Goal: Navigation & Orientation: Find specific page/section

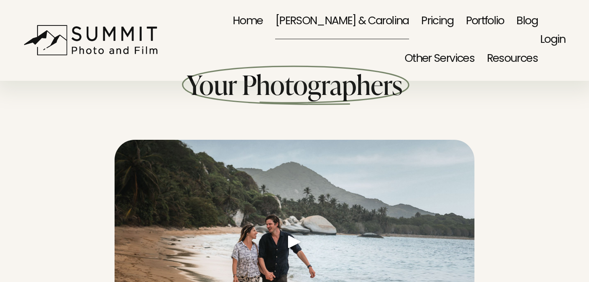
click at [474, 42] on span "Other Services" at bounding box center [440, 59] width 70 height 35
click at [0, 0] on span "Family Portraits" at bounding box center [0, 0] width 0 height 0
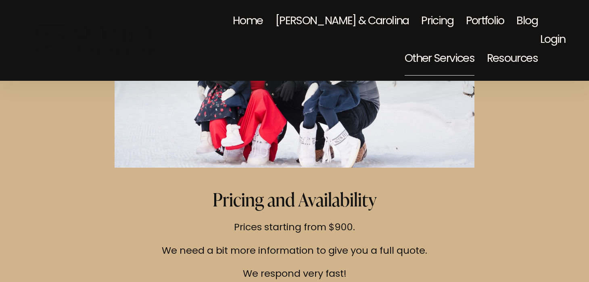
scroll to position [3194, 0]
click at [0, 0] on span "Event Photography" at bounding box center [0, 0] width 0 height 0
click at [466, 19] on link "Portfolio" at bounding box center [485, 22] width 38 height 38
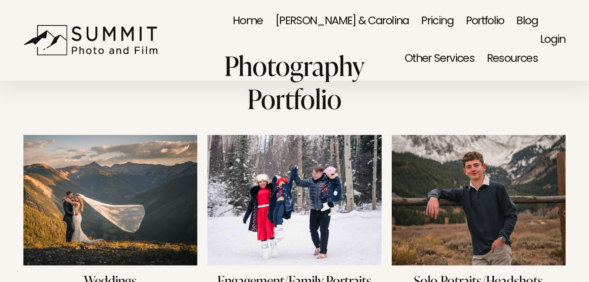
click at [235, 21] on link "Home" at bounding box center [248, 22] width 30 height 38
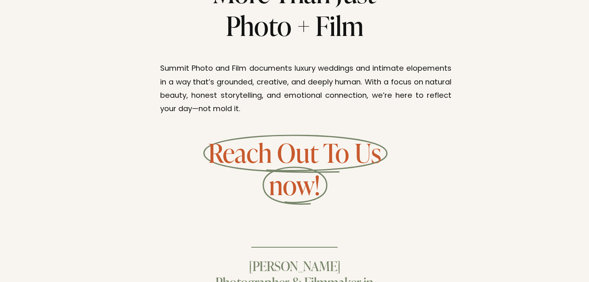
scroll to position [4382, 0]
